Goal: Task Accomplishment & Management: Manage account settings

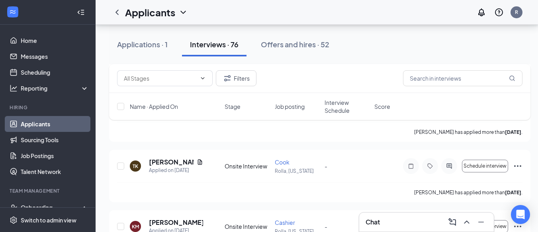
scroll to position [89, 0]
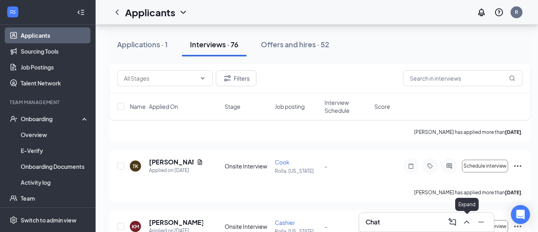
click at [466, 221] on icon "ChevronUp" at bounding box center [466, 222] width 5 height 3
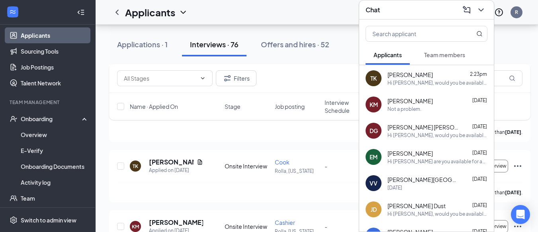
click at [481, 5] on icon "ChevronDown" at bounding box center [481, 10] width 10 height 10
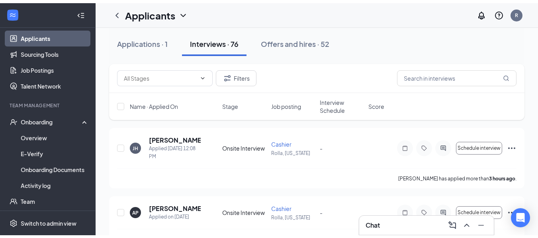
scroll to position [0, 0]
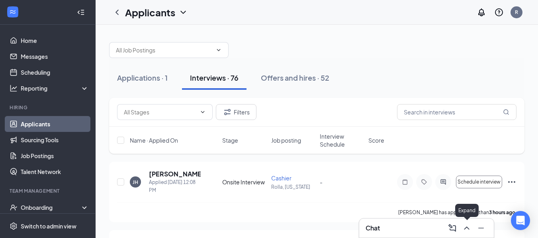
click at [464, 228] on icon "ChevronUp" at bounding box center [467, 229] width 10 height 10
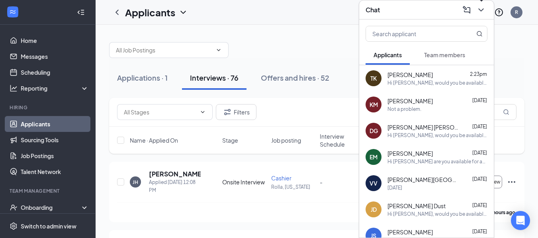
click at [483, 12] on icon "ChevronDown" at bounding box center [481, 10] width 10 height 10
